Goal: Transaction & Acquisition: Purchase product/service

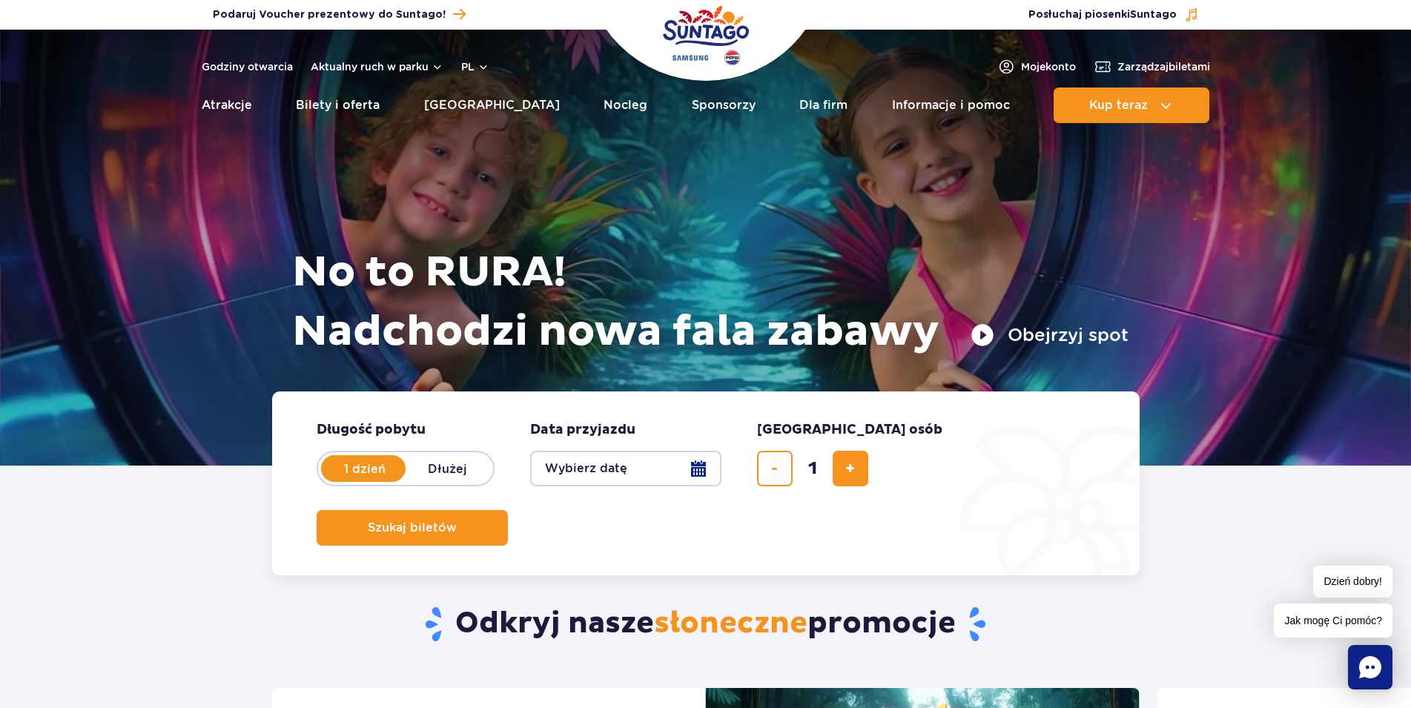
click at [696, 469] on button "Wybierz datę" at bounding box center [625, 469] width 191 height 36
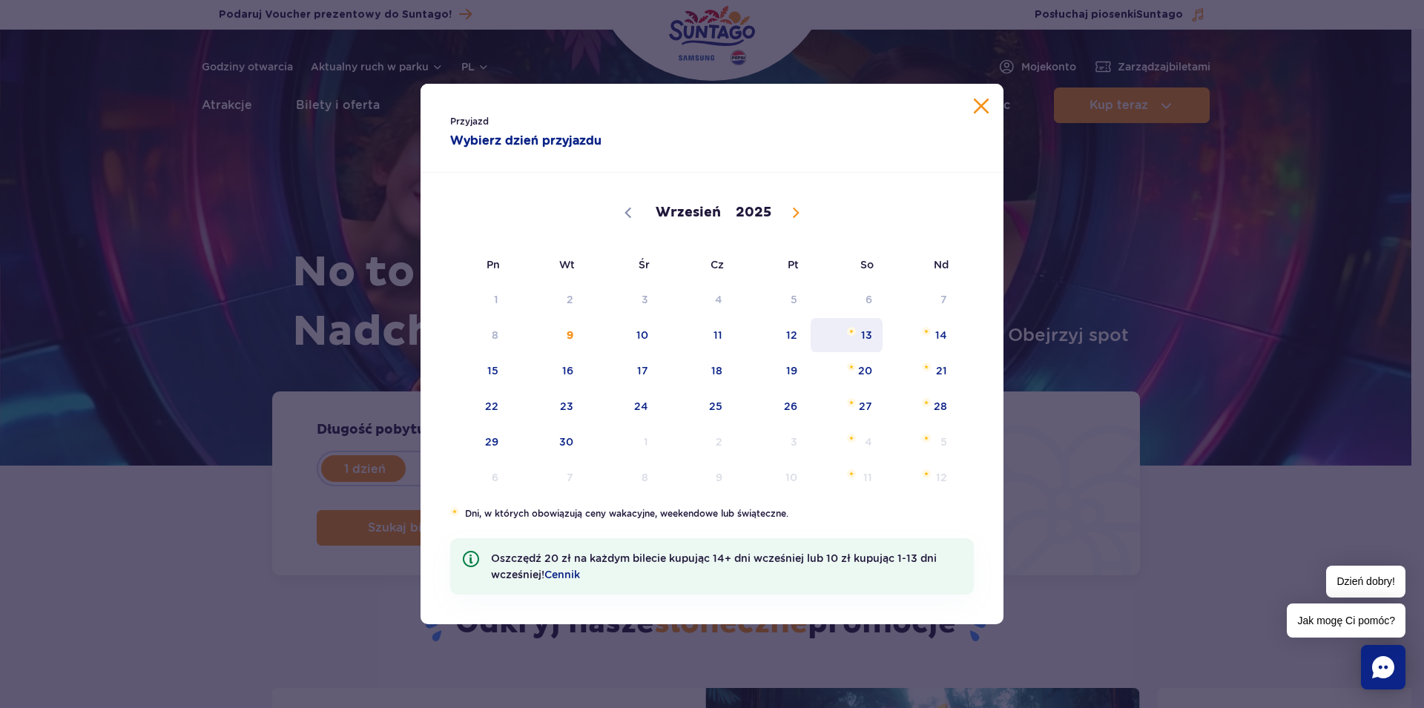
click at [865, 340] on span "13" at bounding box center [846, 335] width 75 height 34
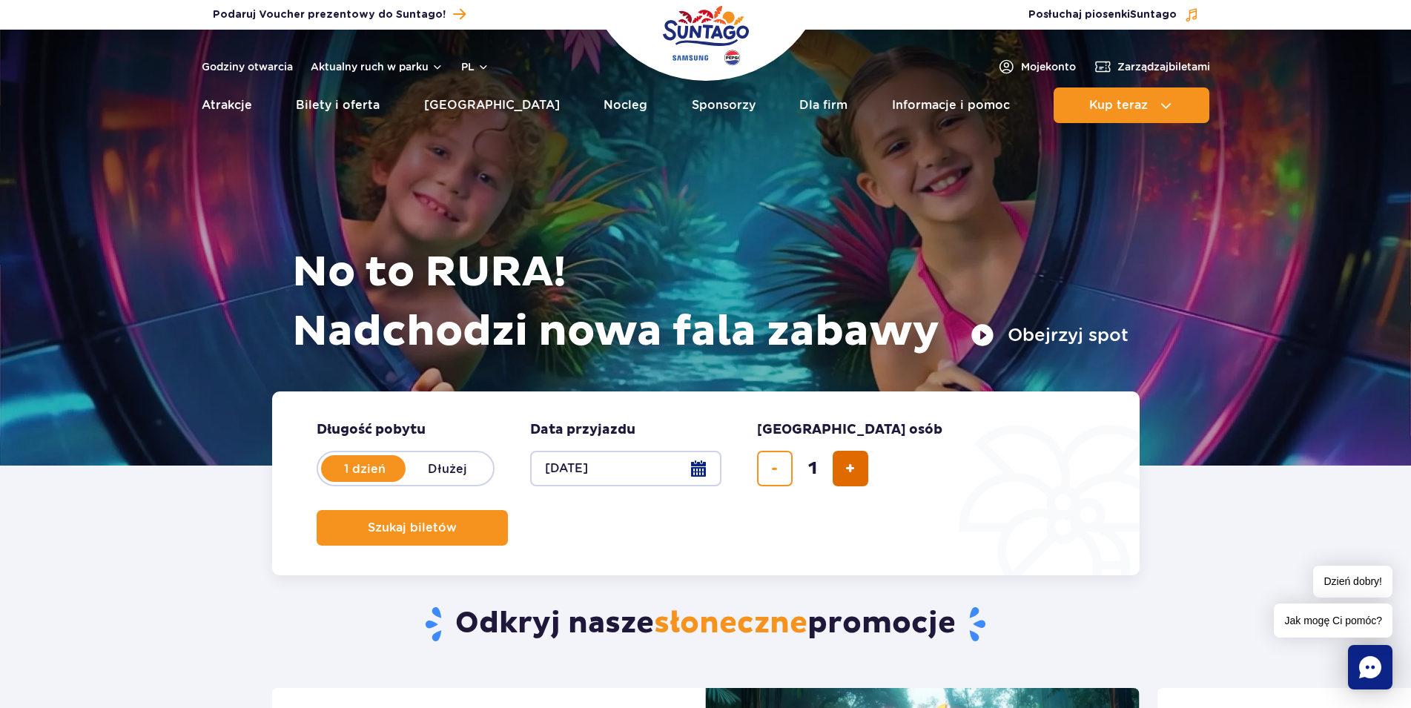
click at [840, 463] on button "dodaj bilet" at bounding box center [851, 469] width 36 height 36
type input "2"
click at [508, 510] on button "Szukaj biletów" at bounding box center [412, 528] width 191 height 36
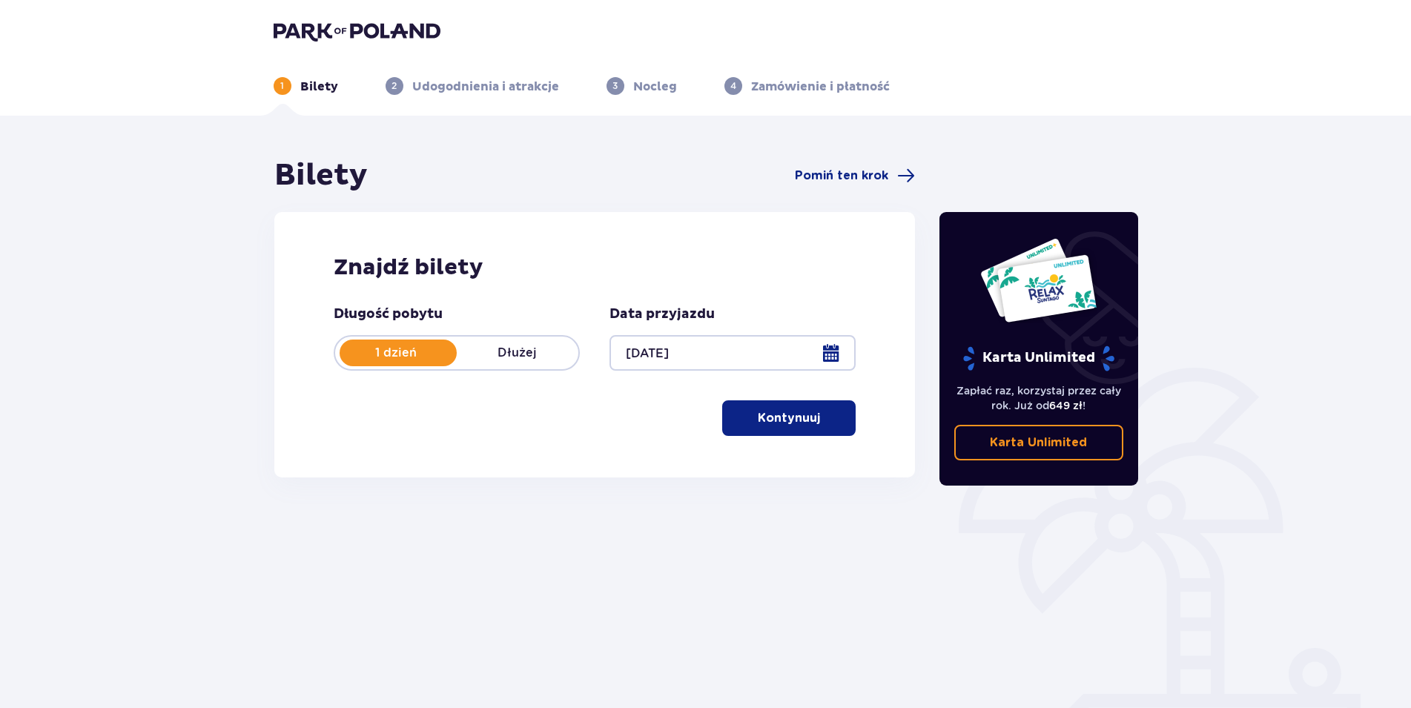
click at [796, 425] on p "Kontynuuj" at bounding box center [789, 418] width 62 height 16
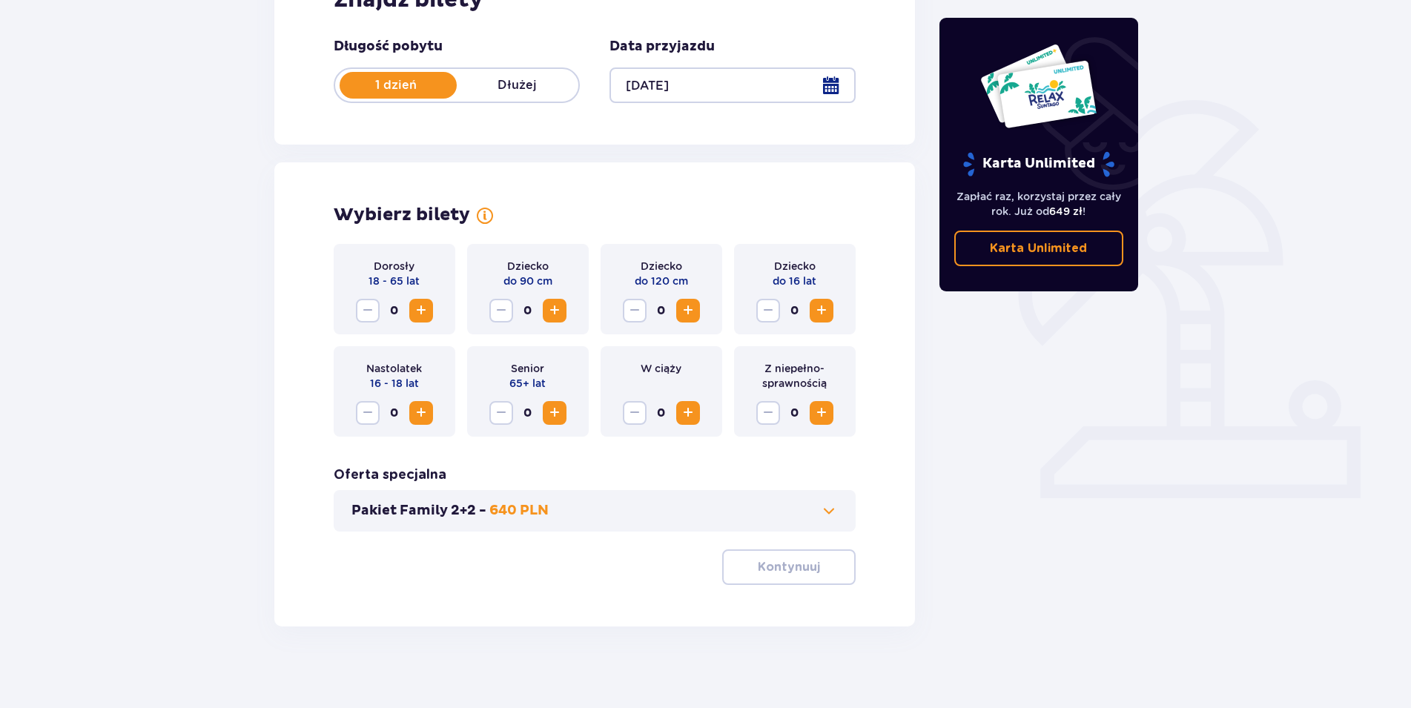
scroll to position [275, 0]
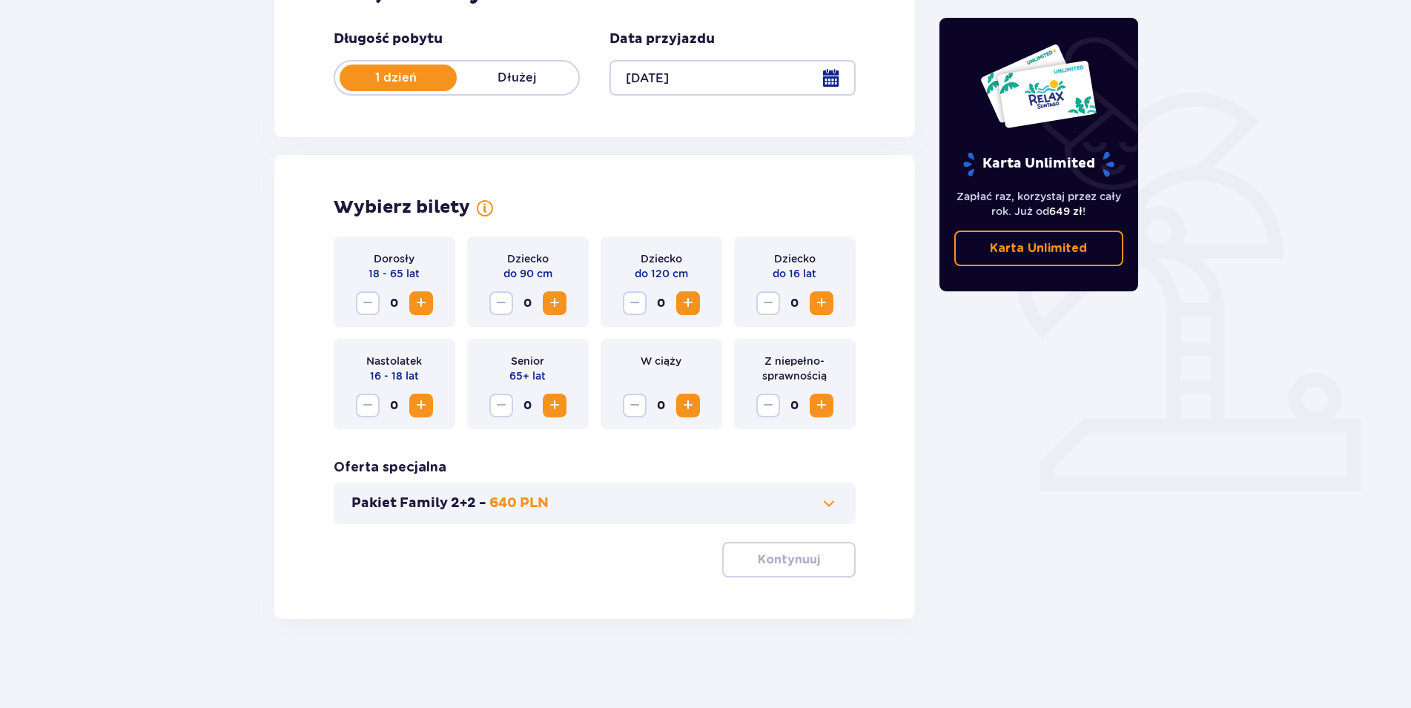
click at [410, 300] on button "Increase" at bounding box center [421, 303] width 24 height 24
click at [423, 307] on span "Increase" at bounding box center [421, 303] width 18 height 18
click at [819, 303] on span "Increase" at bounding box center [822, 303] width 18 height 18
click at [770, 555] on p "Kontynuuj" at bounding box center [789, 560] width 62 height 16
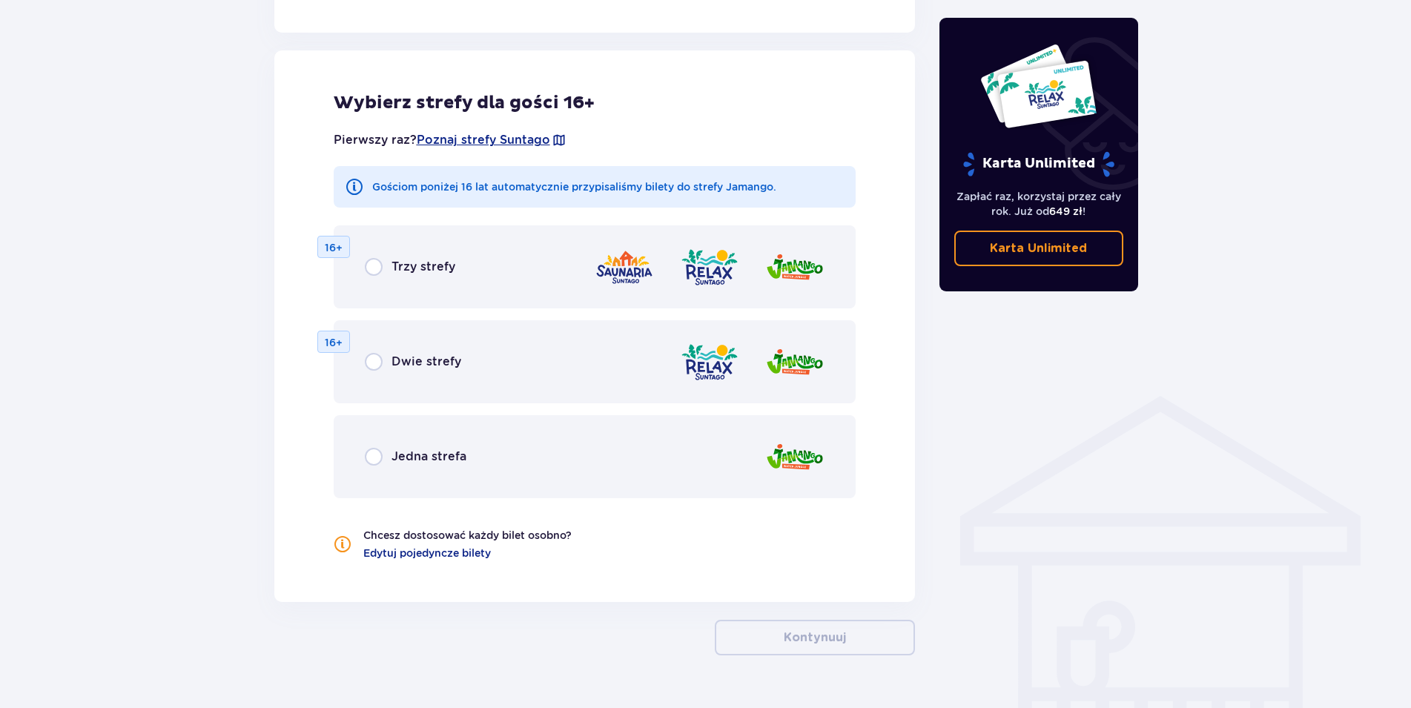
scroll to position [823, 0]
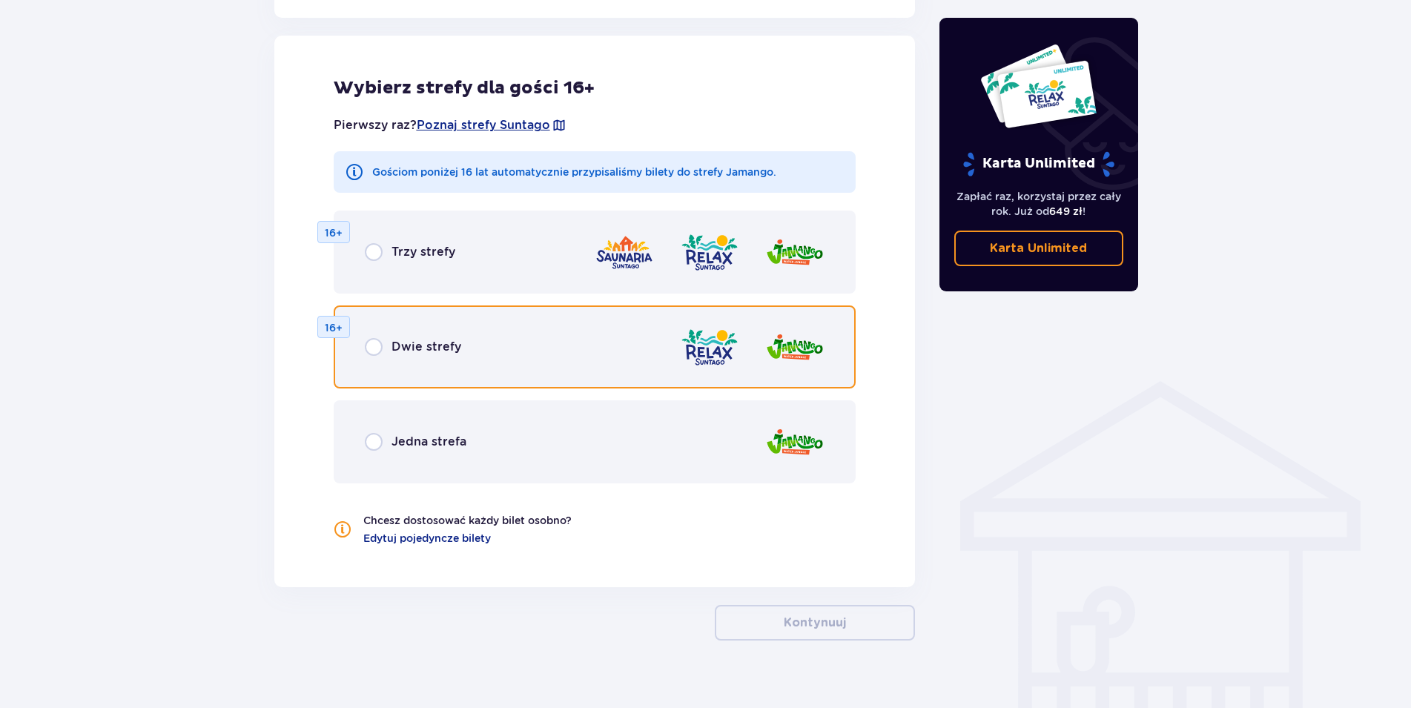
click at [381, 350] on input "radio" at bounding box center [374, 347] width 18 height 18
radio input "true"
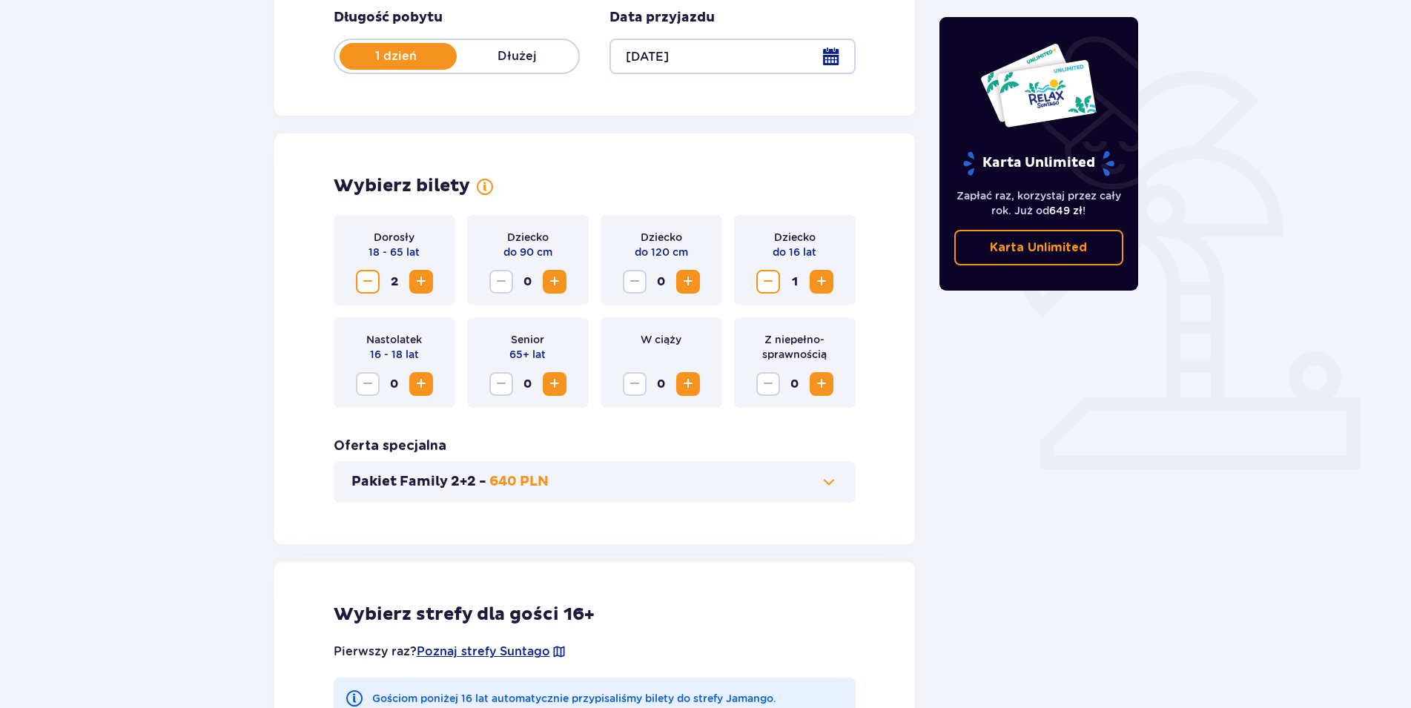
scroll to position [194, 0]
